Goal: Use online tool/utility

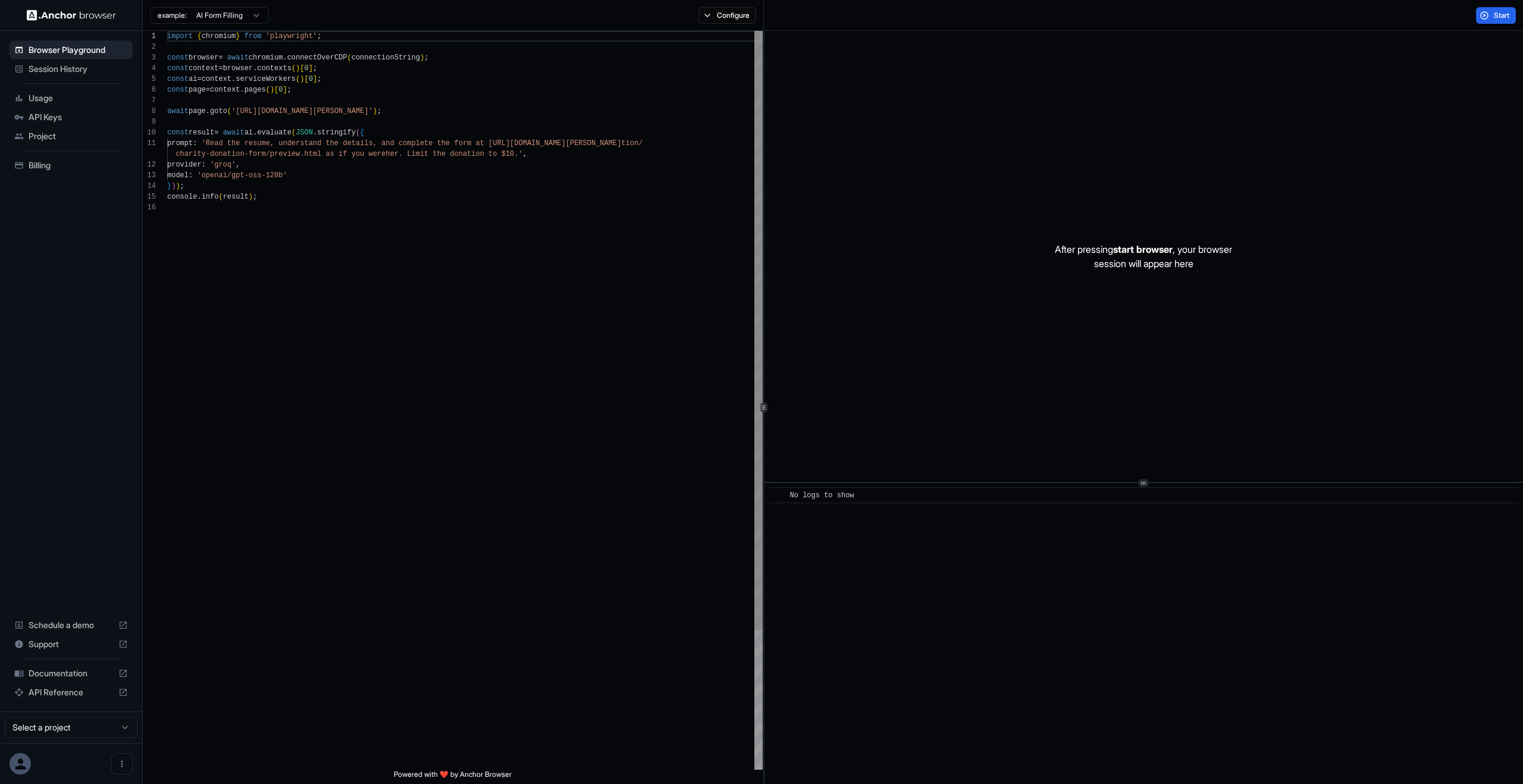
scroll to position [107, 0]
type textarea "**********"
click at [664, 198] on div "import { chromium } from 'playwright' ; const browser = await chromium . connec…" at bounding box center [465, 486] width 595 height 910
click at [965, 341] on div "After pressing start browser , your browser session will appear here" at bounding box center [1144, 256] width 758 height 451
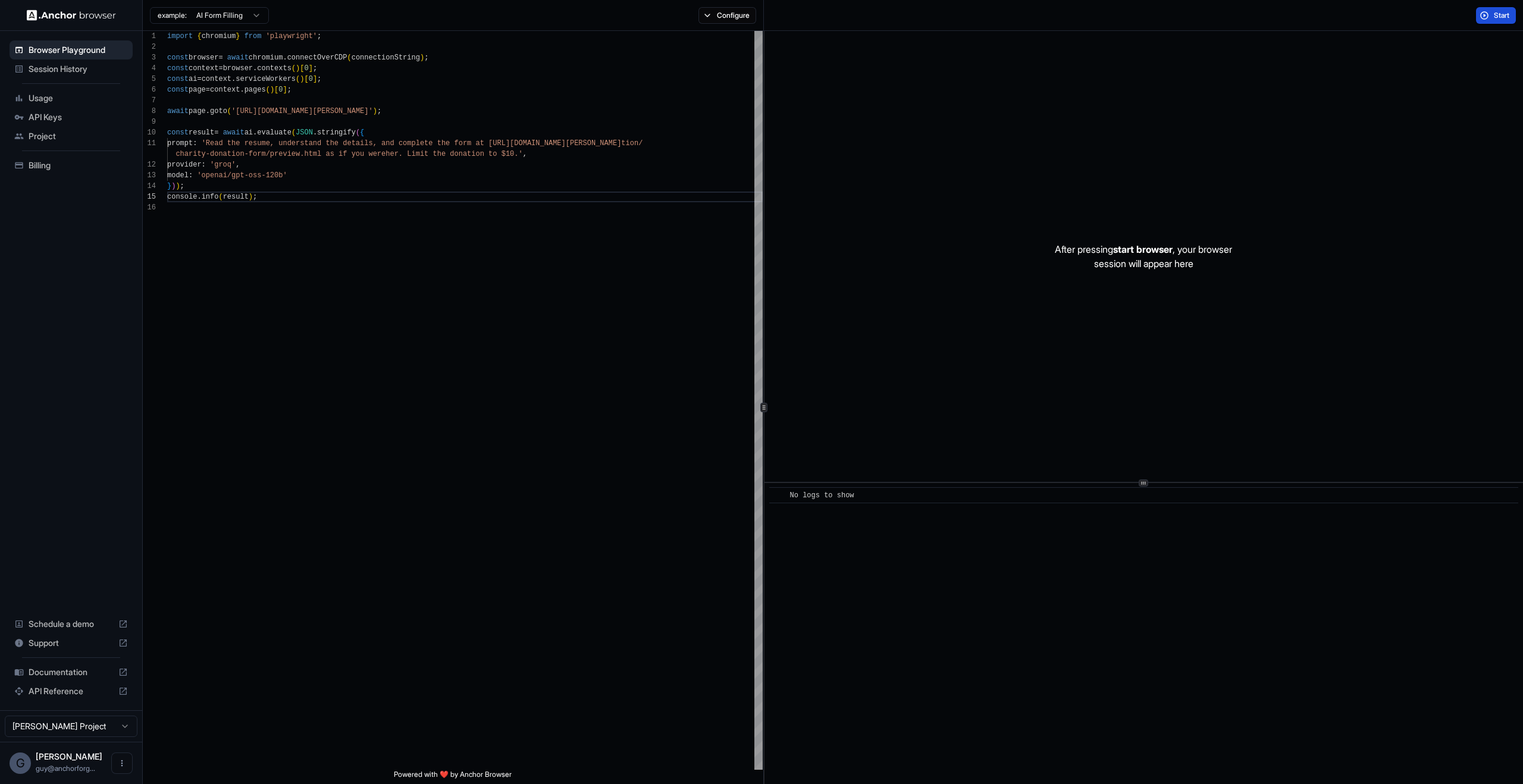
click at [1489, 19] on button "Start" at bounding box center [1496, 15] width 40 height 17
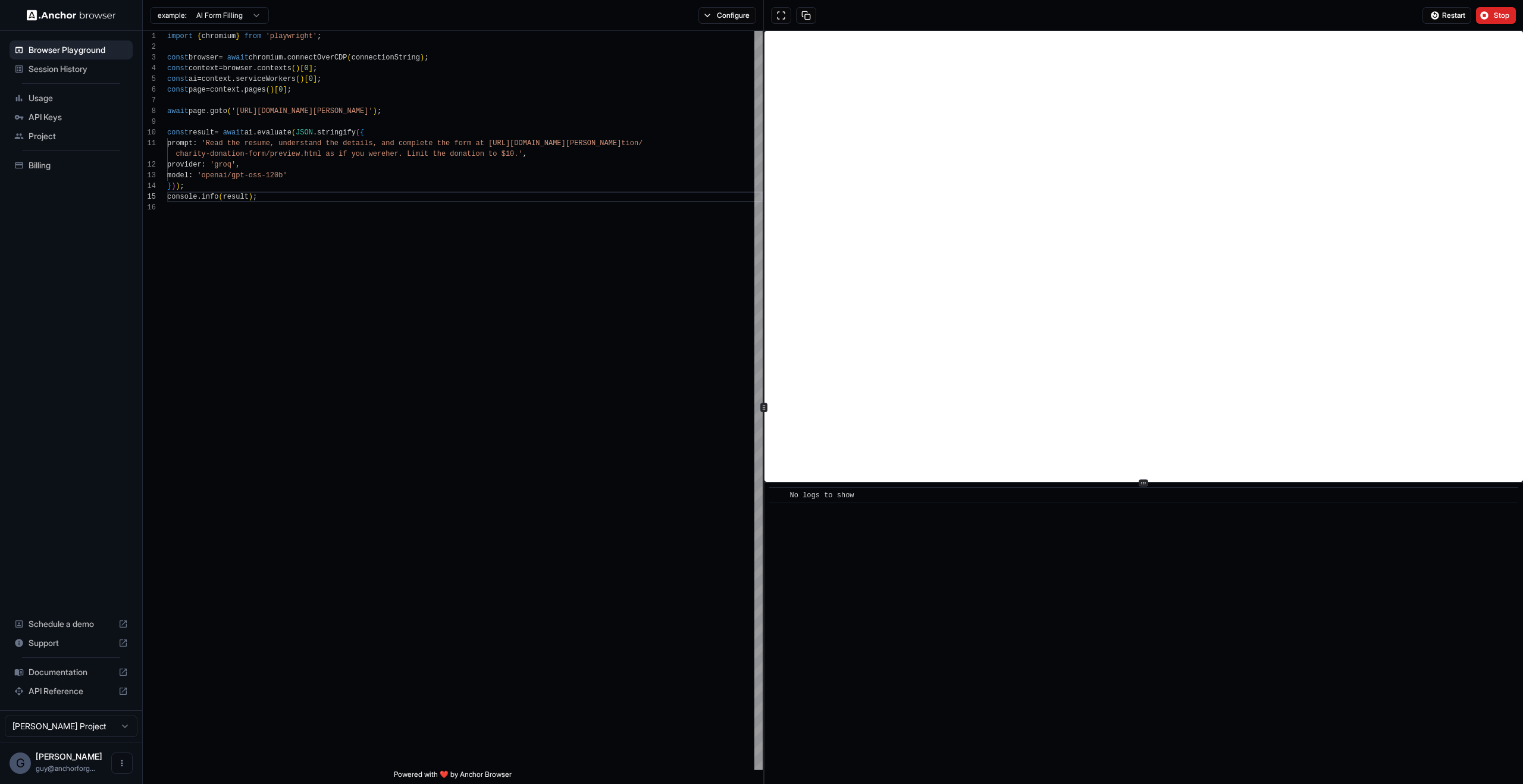
click at [1201, 652] on div "​ No logs to show" at bounding box center [1144, 633] width 758 height 301
click at [515, 247] on div "import { chromium } from 'playwright' ; const browser = await chromium . connec…" at bounding box center [465, 486] width 595 height 910
click at [1072, 656] on div "​ [INFO] Started Execution" at bounding box center [1144, 633] width 758 height 301
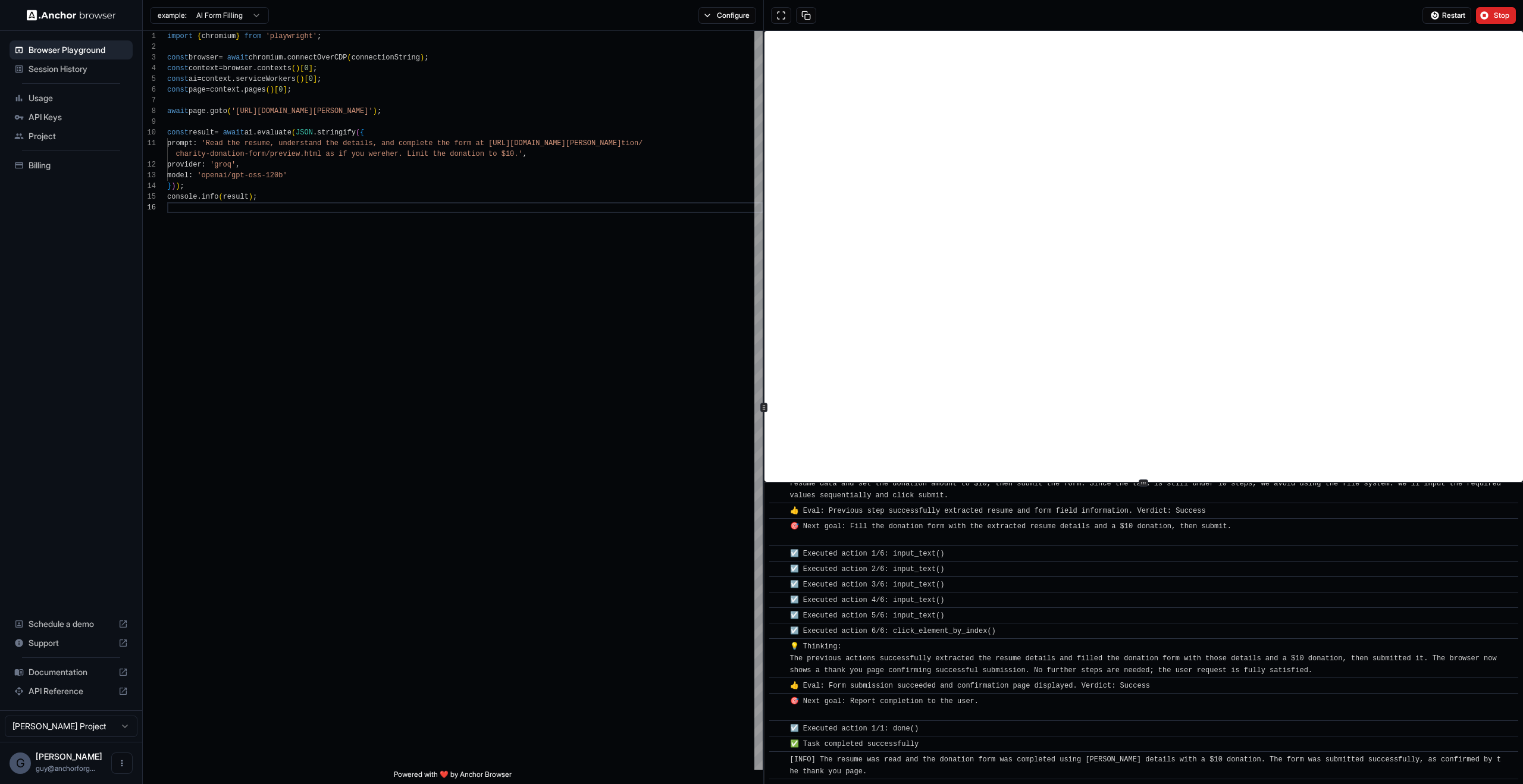
scroll to position [352, 0]
